Goal: Task Accomplishment & Management: Manage account settings

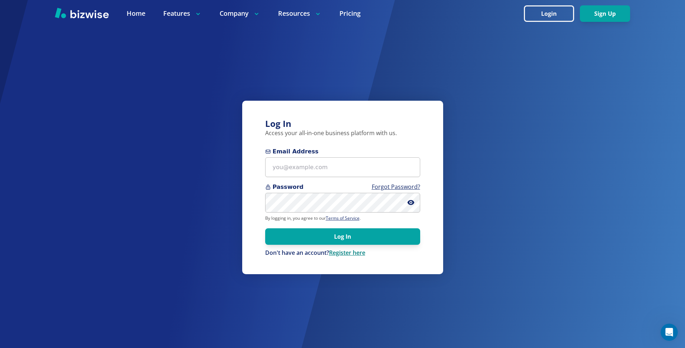
click at [344, 253] on link "Register here" at bounding box center [347, 253] width 36 height 8
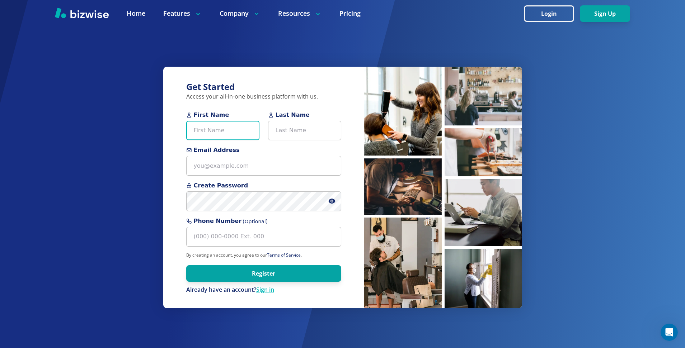
click at [216, 123] on input "First Name" at bounding box center [222, 131] width 73 height 20
type input "[PERSON_NAME]"
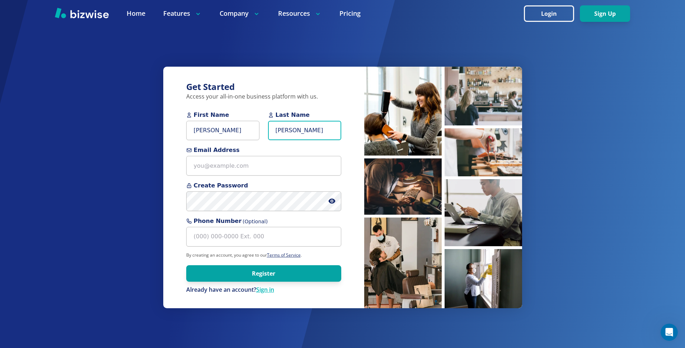
type input "[PERSON_NAME]"
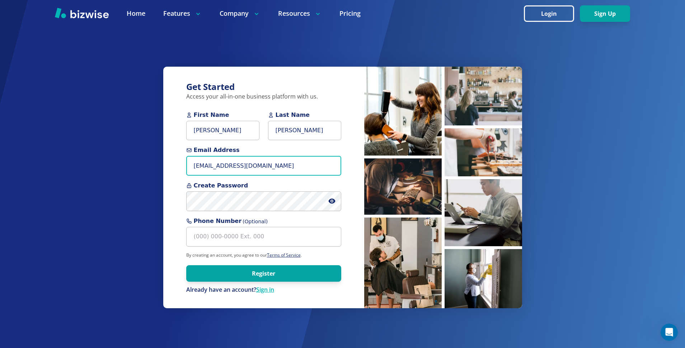
type input "[EMAIL_ADDRESS][DOMAIN_NAME]"
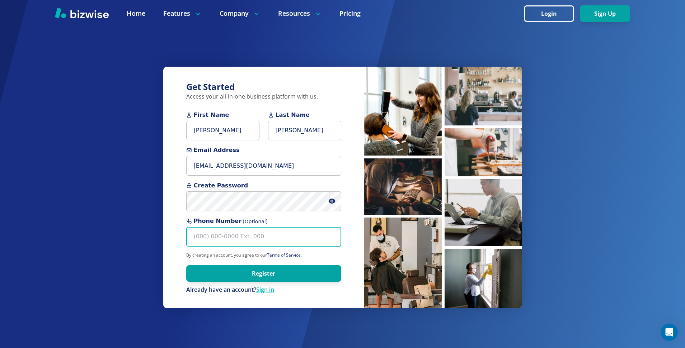
click at [201, 238] on input "Phone Number (Optional)" at bounding box center [263, 237] width 155 height 20
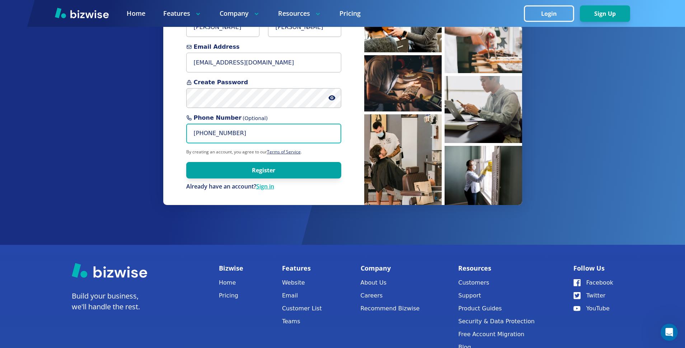
scroll to position [108, 0]
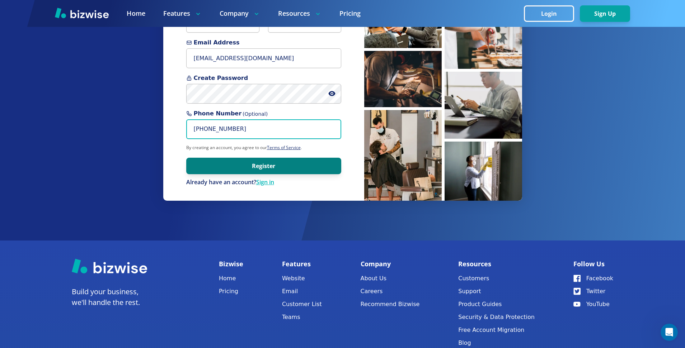
type input "[PHONE_NUMBER]"
click at [254, 163] on button "Register" at bounding box center [263, 166] width 155 height 17
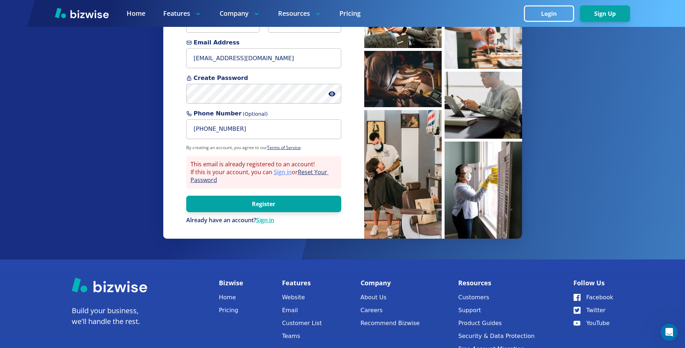
click at [279, 173] on link "Sign in" at bounding box center [283, 172] width 18 height 8
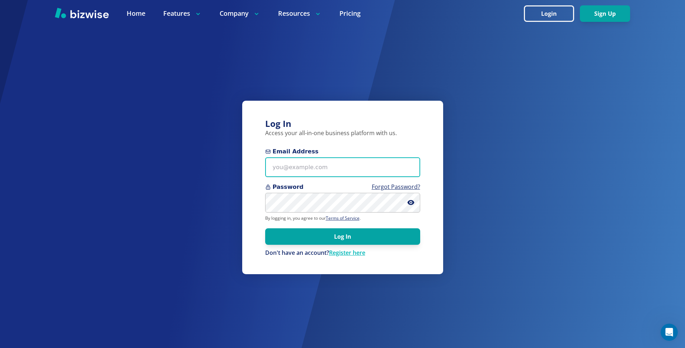
click at [292, 167] on input "Email Address" at bounding box center [342, 168] width 155 height 20
type input "[EMAIL_ADDRESS][DOMAIN_NAME]"
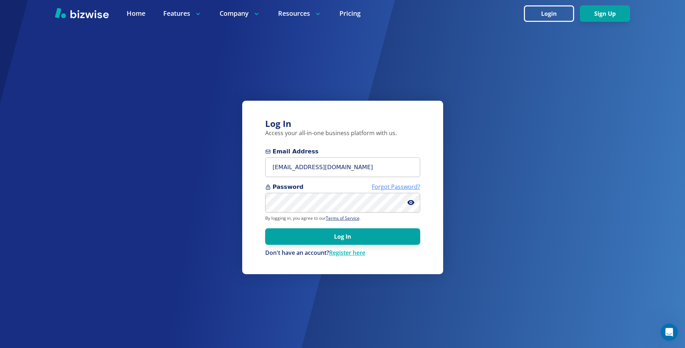
click at [389, 184] on link "Forgot Password?" at bounding box center [396, 187] width 48 height 8
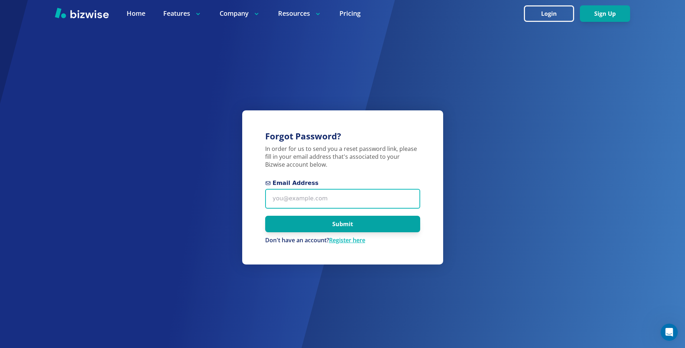
click at [305, 202] on input "Email Address" at bounding box center [342, 199] width 155 height 20
type input "[EMAIL_ADDRESS][DOMAIN_NAME]"
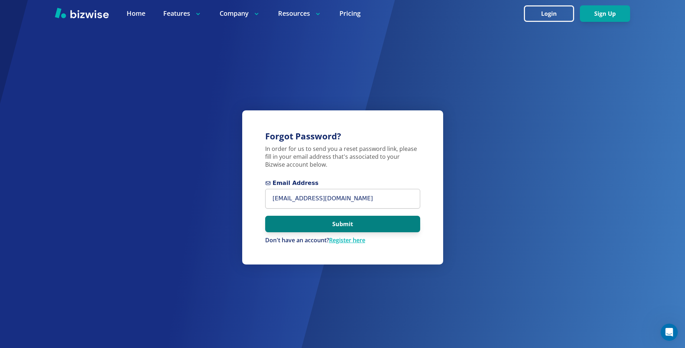
click at [338, 226] on button "Submit" at bounding box center [342, 224] width 155 height 17
